Goal: Task Accomplishment & Management: Use online tool/utility

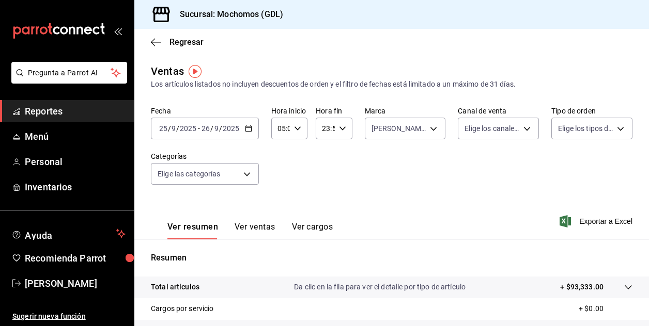
click at [38, 114] on font "Reportes" at bounding box center [44, 111] width 38 height 11
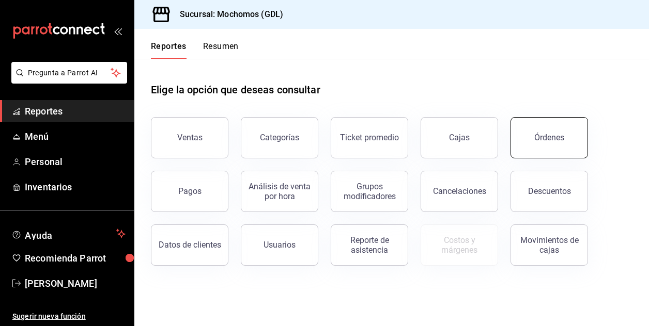
click at [534, 141] on button "Órdenes" at bounding box center [548, 137] width 77 height 41
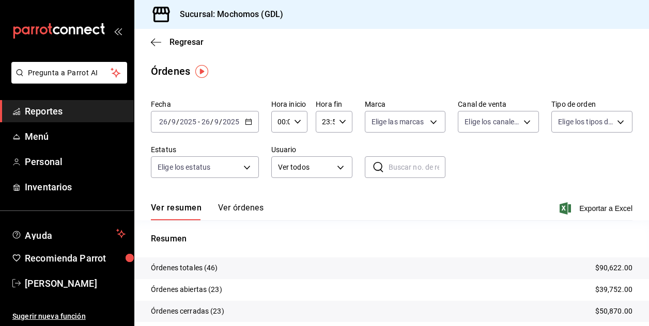
click at [298, 122] on icon "button" at bounding box center [297, 121] width 7 height 7
click at [280, 198] on span "02" at bounding box center [279, 198] width 2 height 8
type input "02:00"
click at [279, 183] on span "04" at bounding box center [279, 185] width 2 height 8
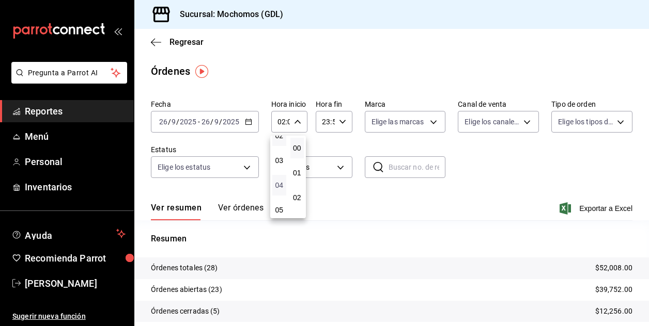
type input "04:00"
click at [454, 140] on div at bounding box center [324, 163] width 649 height 326
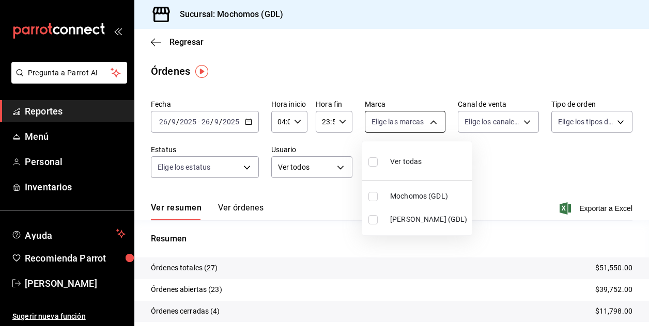
click at [430, 121] on body "Pregunta a Parrot AI Reportes Menú Personal Inventarios Ayuda Recomienda Parrot…" at bounding box center [324, 163] width 649 height 326
click at [372, 201] on li "Mochomos (GDL)" at bounding box center [416, 196] width 109 height 23
type input "36c25d4a-7cb0-456c-a434-e981d54830bc"
checkbox input "true"
click at [512, 145] on div at bounding box center [324, 163] width 649 height 326
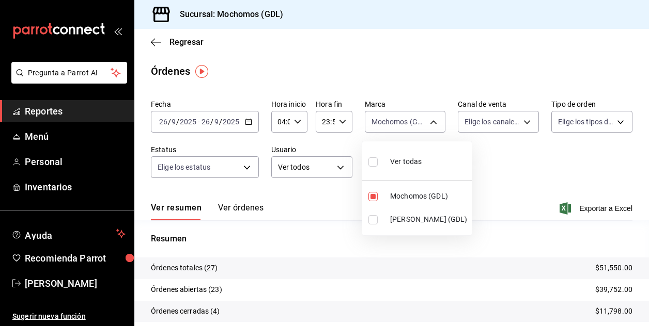
click at [642, 321] on div at bounding box center [324, 163] width 649 height 326
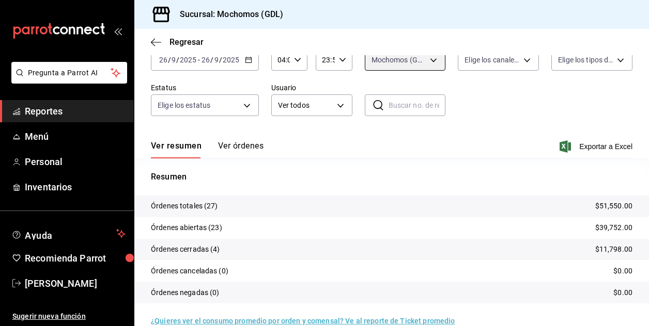
scroll to position [79, 0]
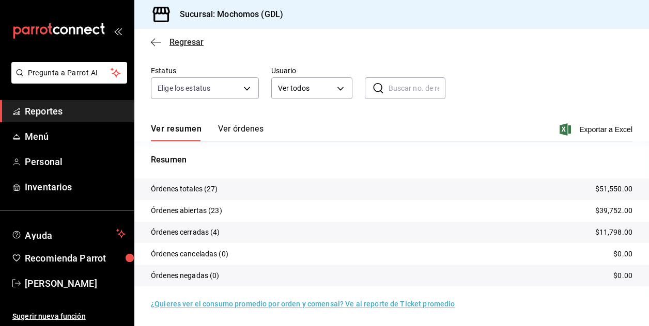
click at [174, 45] on span "Regresar" at bounding box center [186, 42] width 34 height 10
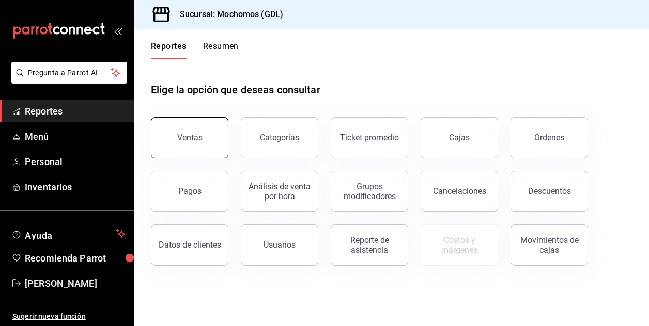
click at [187, 138] on div "Ventas" at bounding box center [189, 138] width 25 height 10
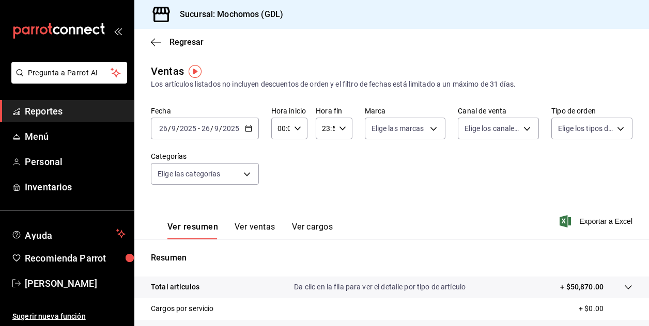
click at [295, 130] on \(Stroke\) "button" at bounding box center [297, 129] width 6 height 4
click at [278, 189] on button "01" at bounding box center [279, 179] width 14 height 21
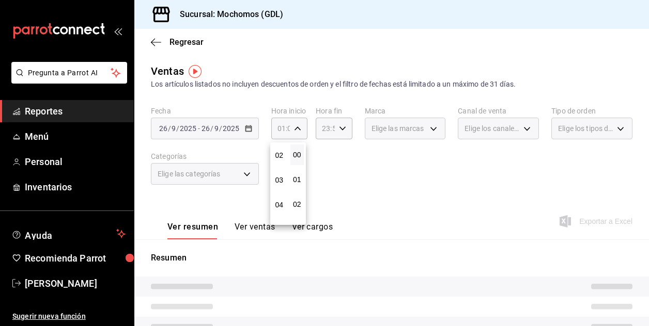
scroll to position [62, 0]
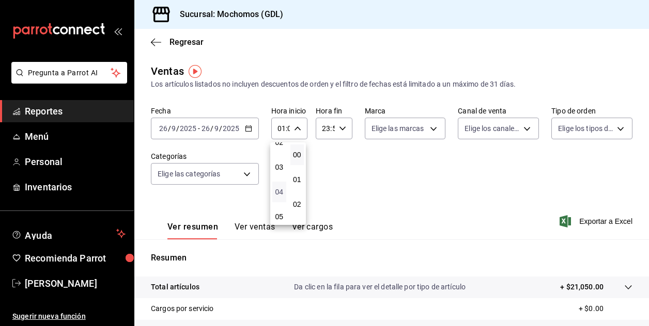
click at [278, 192] on span "04" at bounding box center [279, 192] width 2 height 8
type input "04:00"
click at [427, 130] on div at bounding box center [324, 163] width 649 height 326
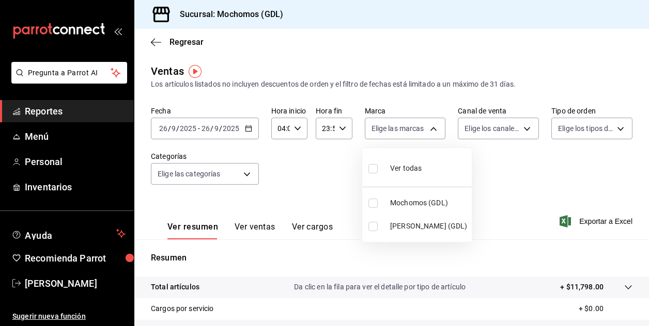
click at [427, 130] on body "Pregunta a Parrot AI Reportes Menú Personal Inventarios Ayuda Recomienda Parrot…" at bounding box center [324, 163] width 649 height 326
click at [375, 201] on input "checkbox" at bounding box center [372, 203] width 9 height 9
checkbox input "true"
type input "36c25d4a-7cb0-456c-a434-e981d54830bc"
click at [505, 166] on div at bounding box center [324, 163] width 649 height 326
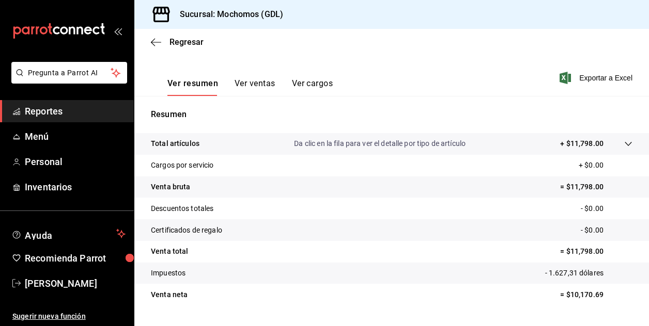
scroll to position [145, 0]
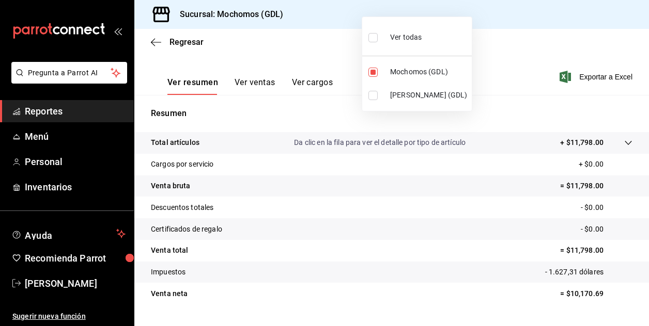
click at [643, 321] on div at bounding box center [324, 163] width 649 height 326
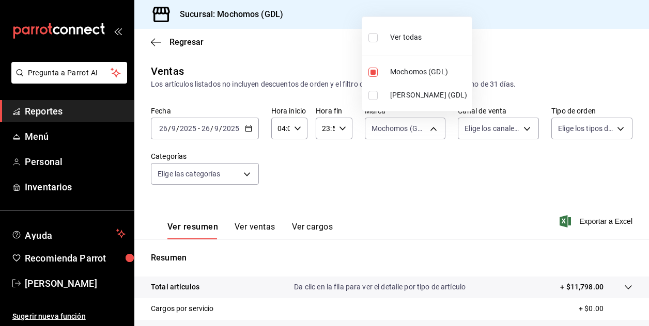
click at [643, 321] on div at bounding box center [324, 163] width 649 height 326
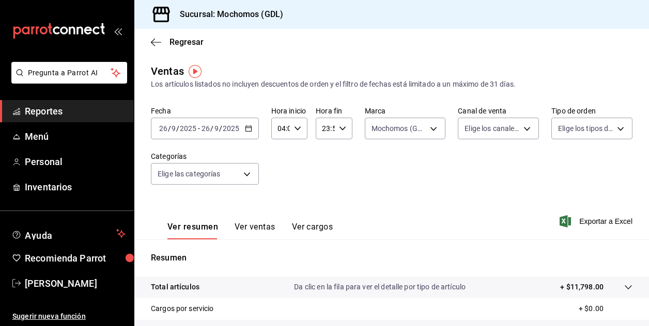
click at [643, 321] on div "Ver todas Mochomos (GDL) [PERSON_NAME] (GDL)" at bounding box center [324, 163] width 649 height 326
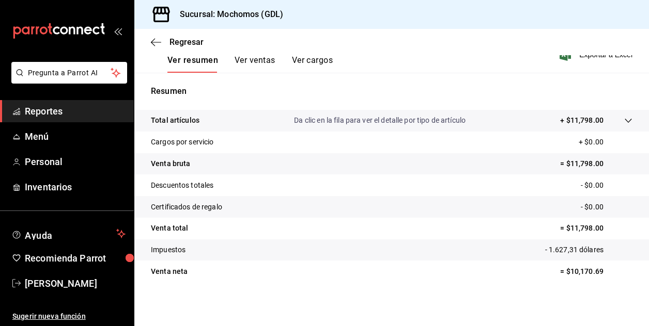
scroll to position [168, 0]
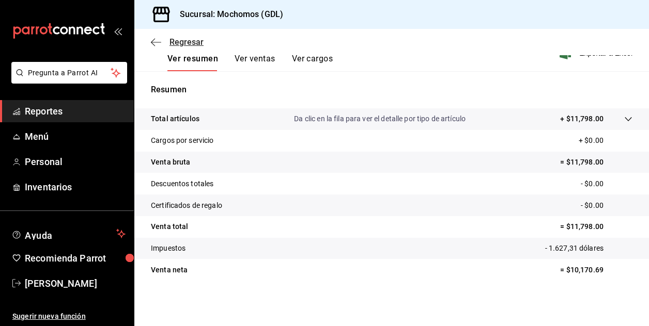
click at [187, 40] on span "Regresar" at bounding box center [186, 42] width 34 height 10
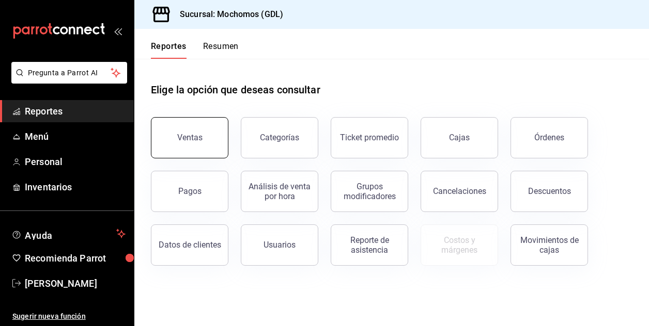
click at [166, 132] on button "Ventas" at bounding box center [189, 137] width 77 height 41
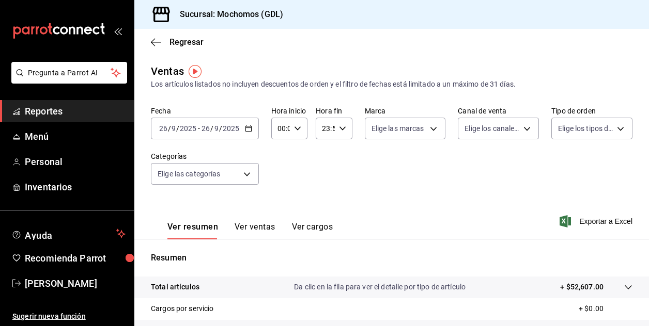
click at [160, 128] on input "26" at bounding box center [163, 128] width 9 height 8
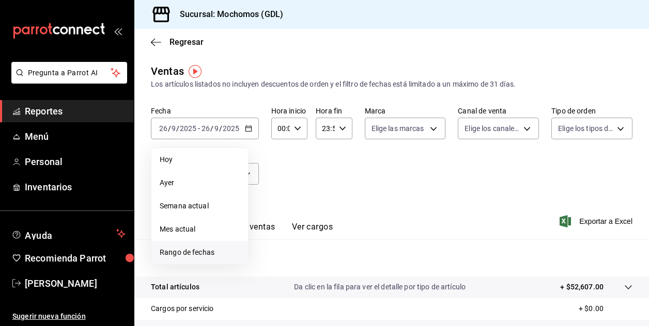
click at [197, 249] on span "Rango de fechas" at bounding box center [200, 252] width 80 height 11
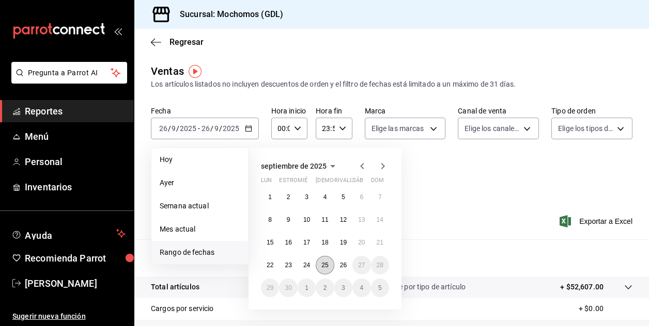
click at [325, 267] on abbr "25" at bounding box center [324, 265] width 7 height 7
click at [340, 268] on abbr "26" at bounding box center [343, 265] width 7 height 7
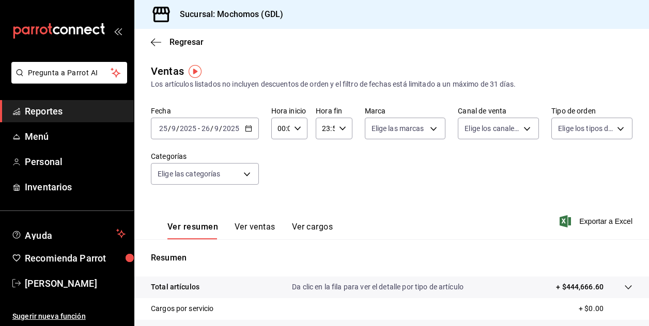
click at [296, 133] on div "00:00 Hora inicio" at bounding box center [289, 129] width 36 height 22
click at [278, 202] on span "02" at bounding box center [279, 204] width 2 height 8
type input "02:00"
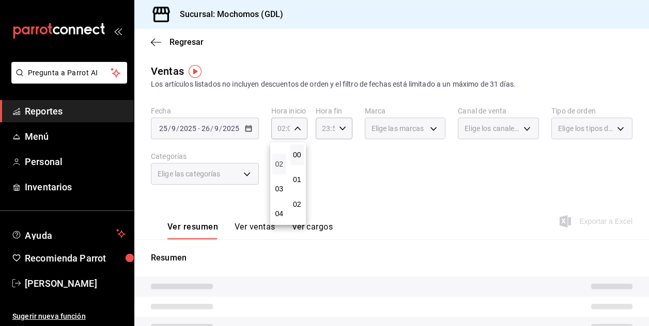
scroll to position [62, 0]
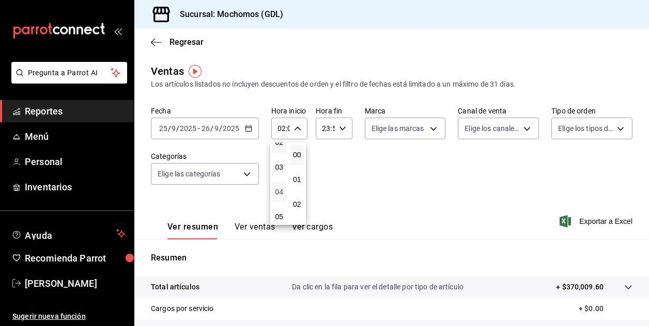
click at [278, 189] on span "04" at bounding box center [279, 192] width 2 height 8
type input "04:00"
click at [339, 131] on div at bounding box center [324, 163] width 649 height 326
click at [339, 131] on icon "button" at bounding box center [342, 128] width 7 height 7
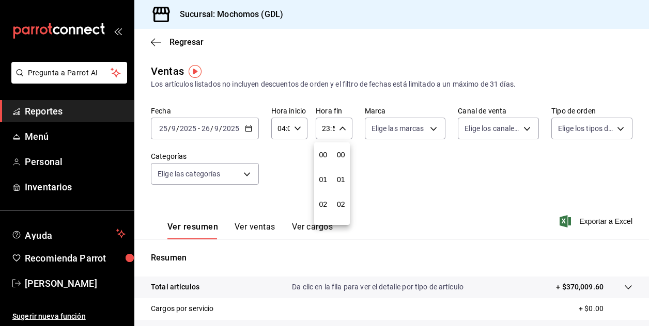
scroll to position [1405, 0]
click at [324, 164] on span "21" at bounding box center [323, 163] width 2 height 8
type input "21:59"
click at [322, 152] on span "04" at bounding box center [323, 155] width 2 height 8
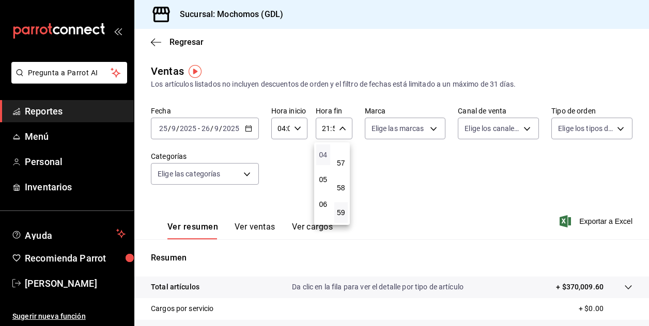
type input "04:59"
click at [430, 130] on div at bounding box center [324, 163] width 649 height 326
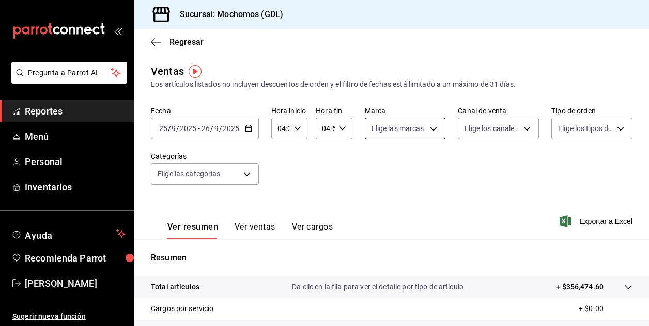
click at [430, 131] on body "Pregunta a Parrot AI Reportes Menú Personal Inventarios Ayuda Recomienda Parrot…" at bounding box center [324, 163] width 649 height 326
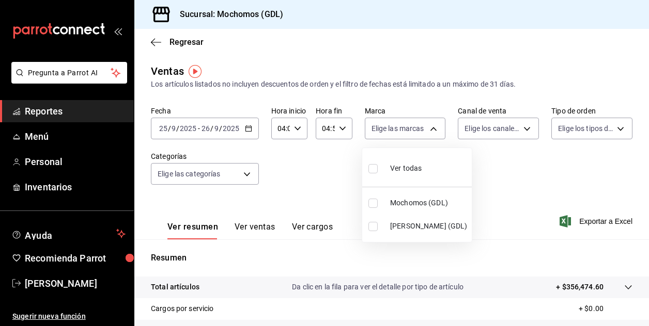
click at [371, 206] on input "checkbox" at bounding box center [372, 203] width 9 height 9
checkbox input "true"
type input "36c25d4a-7cb0-456c-a434-e981d54830bc"
click at [521, 178] on div at bounding box center [324, 163] width 649 height 326
click at [645, 322] on div at bounding box center [324, 163] width 649 height 326
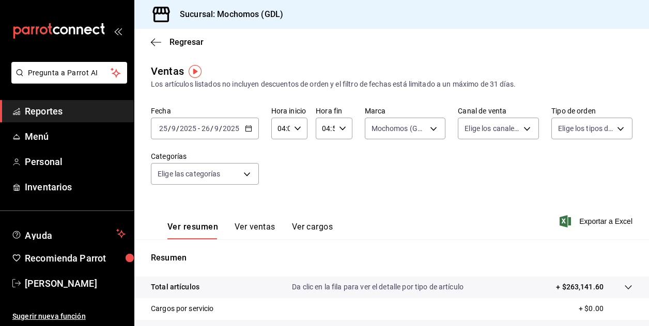
click at [645, 322] on div at bounding box center [324, 163] width 649 height 326
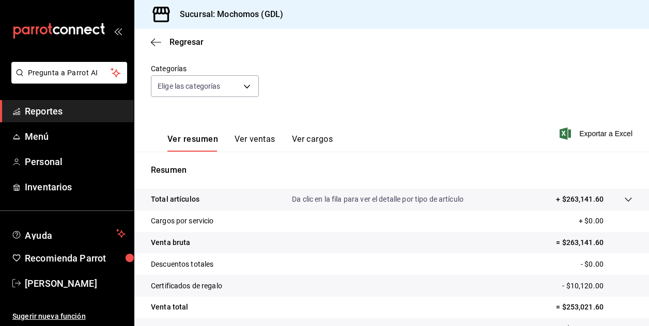
scroll to position [86, 0]
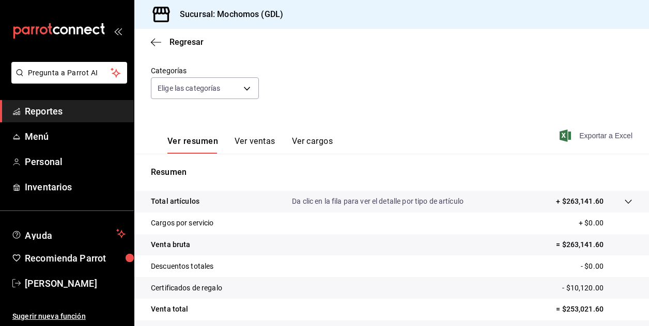
click at [580, 138] on font "Exportar a Excel" at bounding box center [605, 136] width 53 height 8
click at [179, 43] on span "Regresar" at bounding box center [186, 42] width 34 height 10
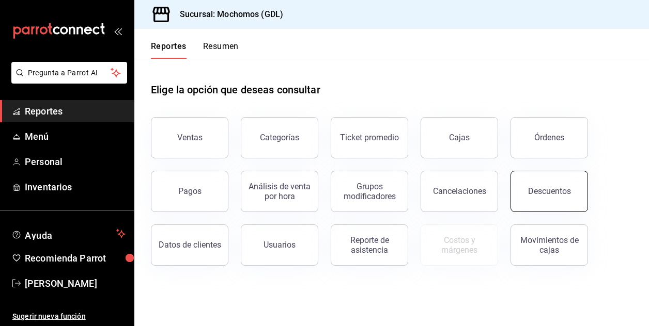
click at [557, 190] on div "Descuentos" at bounding box center [549, 191] width 43 height 10
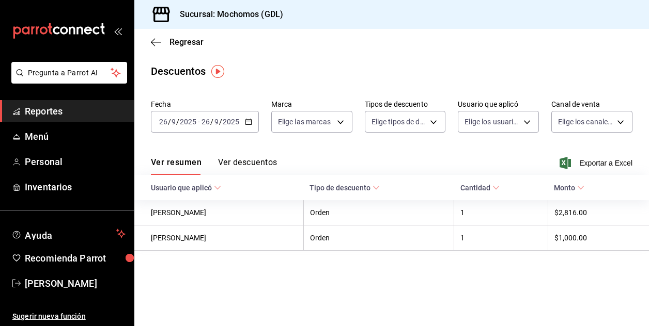
click at [166, 122] on input "26" at bounding box center [163, 122] width 9 height 8
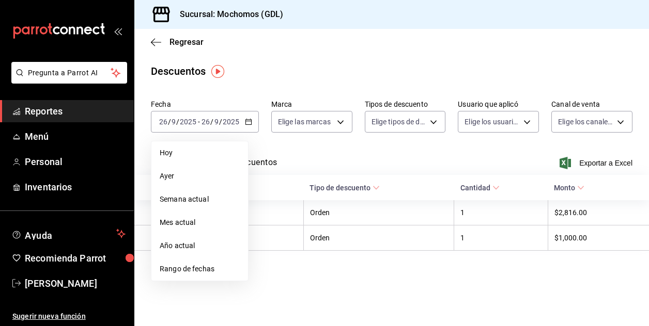
click at [171, 268] on span "Rango de fechas" at bounding box center [200, 269] width 80 height 11
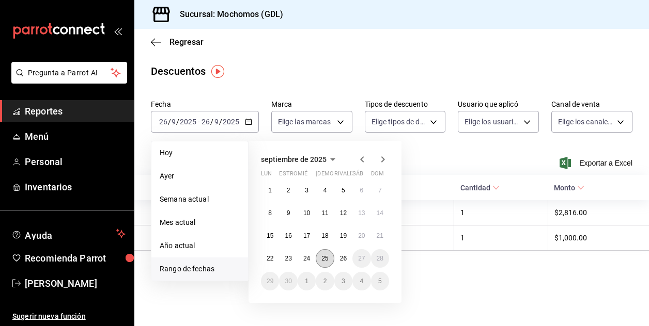
click at [319, 258] on button "25" at bounding box center [325, 258] width 18 height 19
click at [342, 260] on abbr "26" at bounding box center [343, 258] width 7 height 7
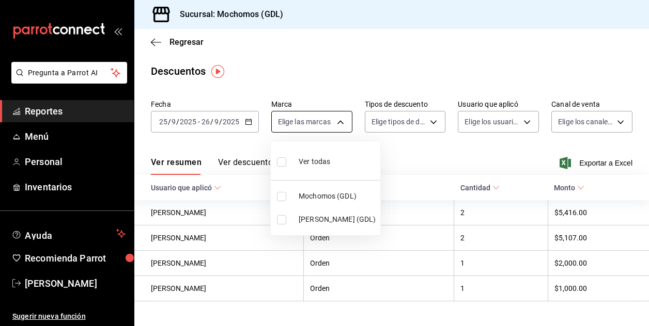
click at [342, 121] on body "Pregunta a Parrot AI Reportes Menú Personal Inventarios Ayuda Recomienda Parrot…" at bounding box center [324, 163] width 649 height 326
click at [283, 199] on input "checkbox" at bounding box center [281, 196] width 9 height 9
checkbox input "true"
type input "36c25d4a-7cb0-456c-a434-e981d54830bc"
click at [395, 163] on div at bounding box center [324, 163] width 649 height 326
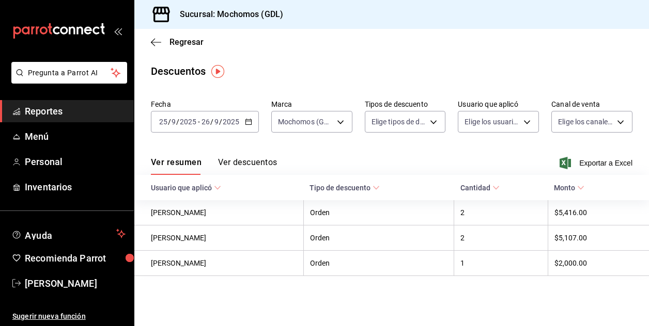
click at [246, 163] on button "Ver descuentos" at bounding box center [247, 167] width 59 height 18
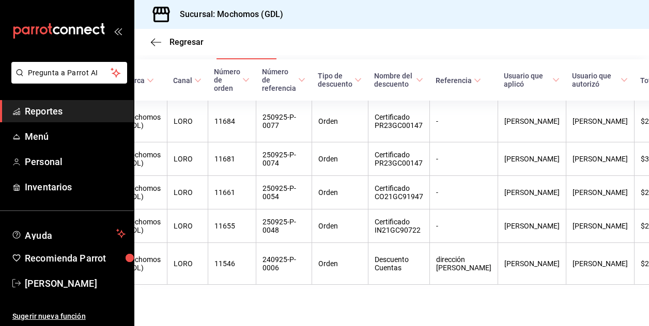
scroll to position [128, 0]
click at [175, 38] on span "Regresar" at bounding box center [186, 42] width 34 height 10
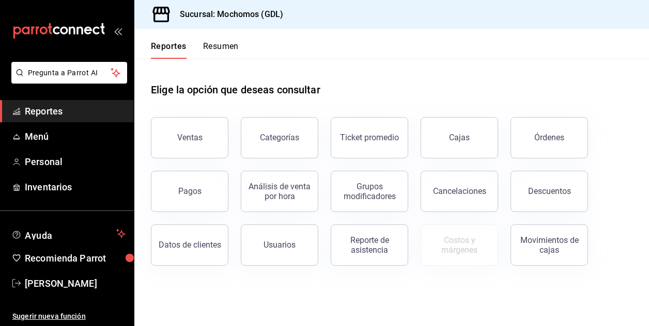
click at [224, 46] on button "Resumen" at bounding box center [221, 50] width 36 height 18
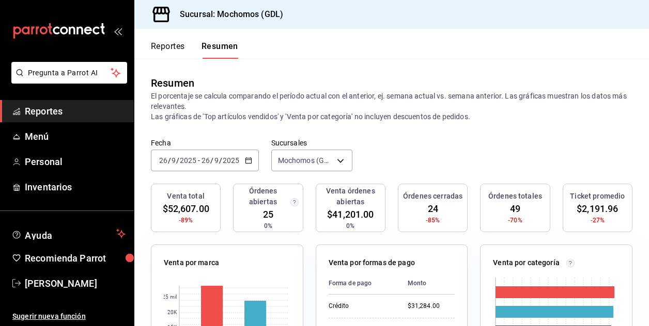
click at [169, 48] on font "Reportes" at bounding box center [168, 46] width 34 height 10
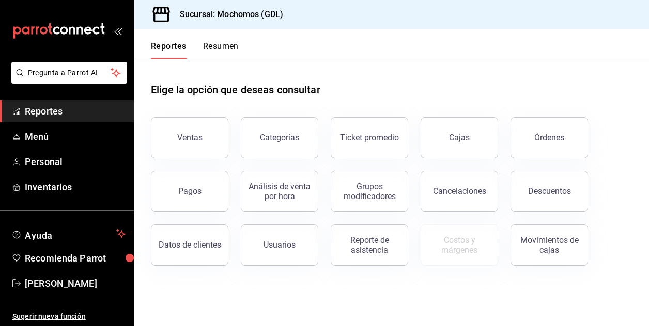
click at [450, 297] on main "Elige la opción que deseas consultar Ventas Categorías Ticket promedio Cajas Ór…" at bounding box center [391, 193] width 514 height 268
click at [187, 138] on div "Ventas" at bounding box center [189, 138] width 25 height 10
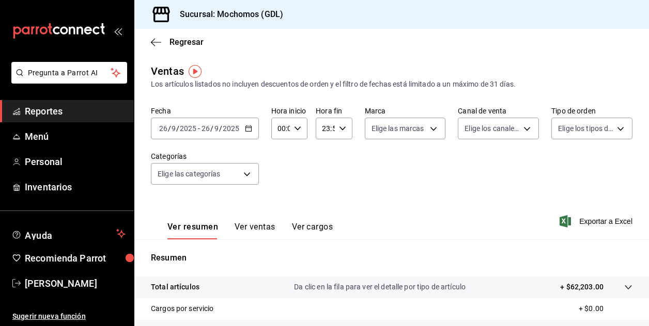
click at [160, 132] on input "26" at bounding box center [163, 128] width 9 height 8
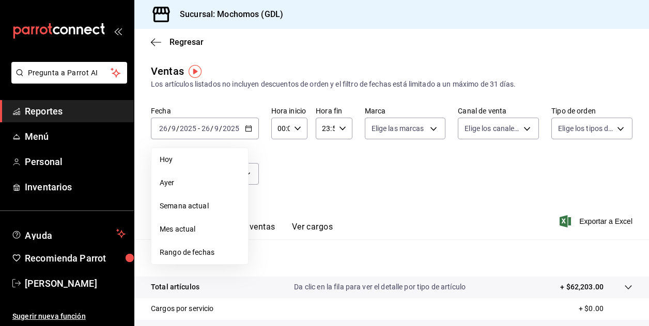
click at [168, 252] on span "Rango de fechas" at bounding box center [200, 252] width 80 height 11
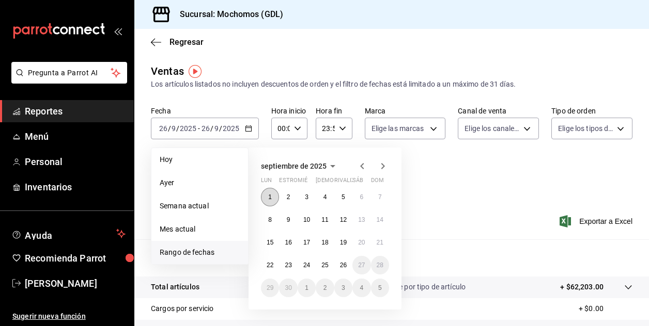
click at [264, 195] on button "1" at bounding box center [270, 197] width 18 height 19
click at [332, 264] on button "25" at bounding box center [325, 265] width 18 height 19
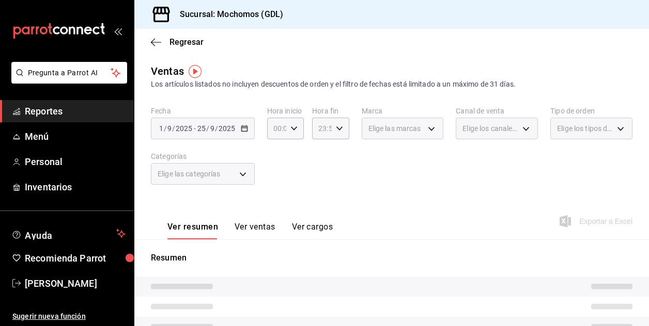
click at [196, 129] on div "[DATE] [DATE]" at bounding box center [216, 128] width 40 height 8
click at [46, 112] on font "Reportes" at bounding box center [44, 111] width 38 height 11
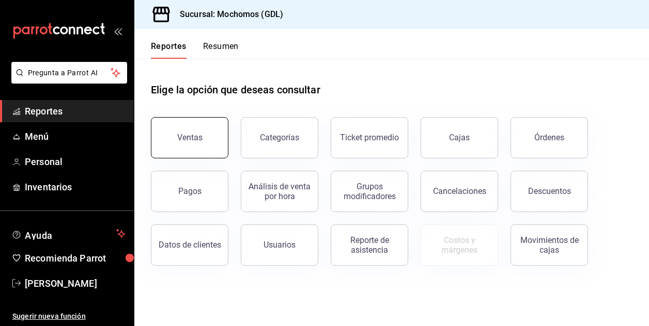
click at [204, 141] on button "Ventas" at bounding box center [189, 137] width 77 height 41
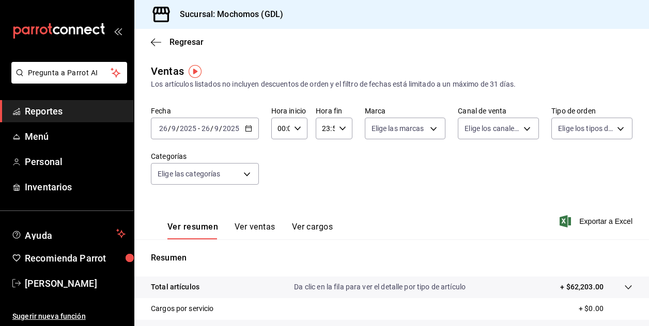
click at [163, 129] on input "26" at bounding box center [163, 128] width 9 height 8
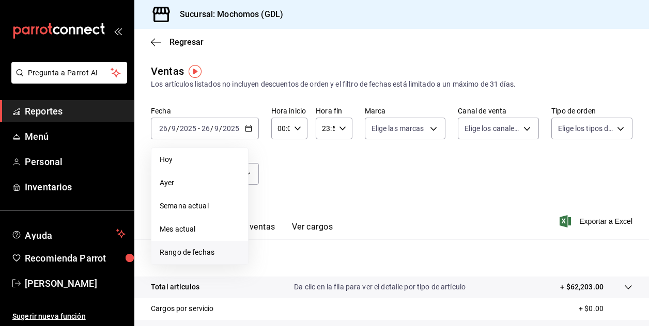
click at [178, 253] on span "Rango de fechas" at bounding box center [200, 252] width 80 height 11
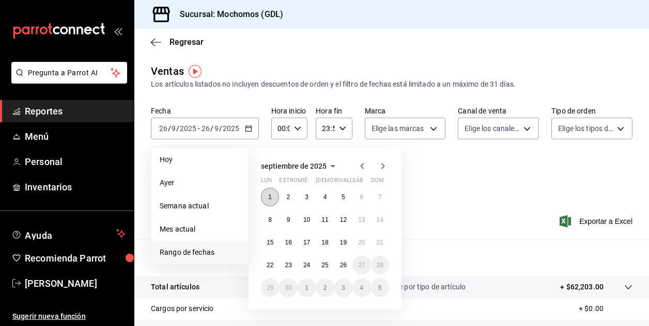
click at [269, 194] on abbr "1" at bounding box center [270, 197] width 4 height 7
click at [340, 260] on button "26" at bounding box center [343, 265] width 18 height 19
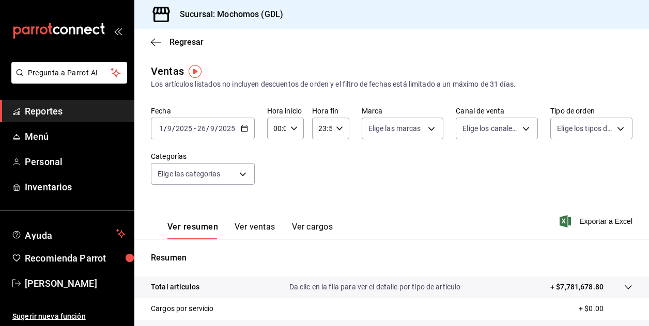
click at [340, 127] on icon "button" at bounding box center [339, 128] width 7 height 7
click at [320, 154] on div "00 01 02 03 04 05 06 07 08 09 10 11 12 13 14 15 16 17 18 19 20 21 22 23" at bounding box center [319, 184] width 18 height 83
click at [320, 177] on span "04" at bounding box center [320, 175] width 2 height 8
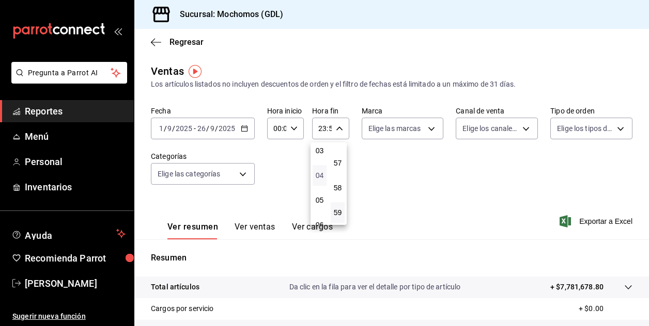
type input "04:59"
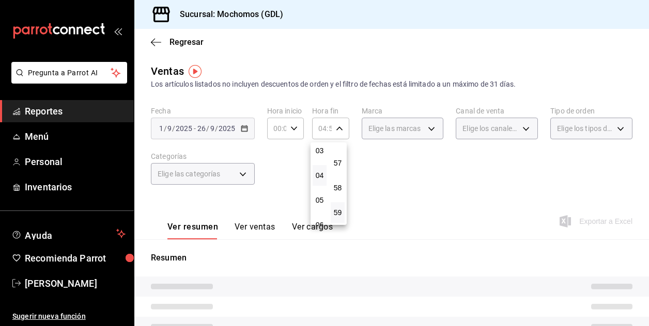
click at [398, 188] on div at bounding box center [324, 163] width 649 height 326
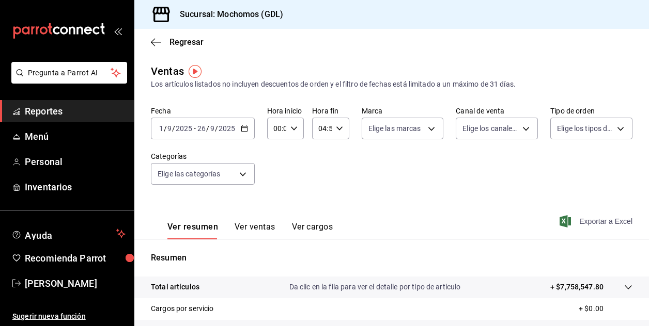
click at [598, 222] on font "Exportar a Excel" at bounding box center [605, 221] width 53 height 8
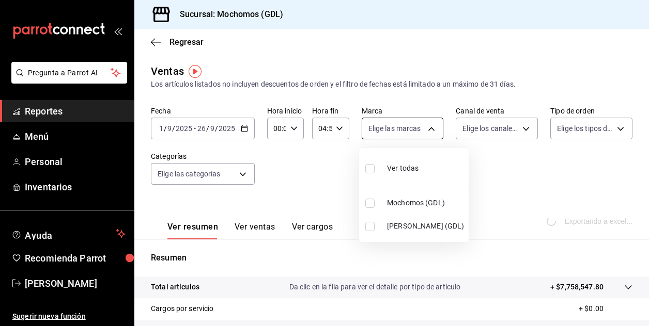
click at [429, 131] on body "Pregunta a Parrot AI Reportes Menú Personal Inventarios Ayuda Recomienda Parrot…" at bounding box center [324, 163] width 649 height 326
click at [368, 202] on input "checkbox" at bounding box center [369, 203] width 9 height 9
checkbox input "true"
type input "36c25d4a-7cb0-456c-a434-e981d54830bc"
click at [561, 171] on div at bounding box center [324, 163] width 649 height 326
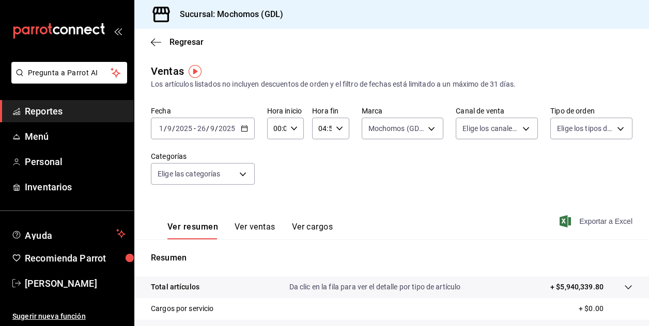
click at [590, 224] on font "Exportar a Excel" at bounding box center [605, 221] width 53 height 8
